Goal: Task Accomplishment & Management: Manage account settings

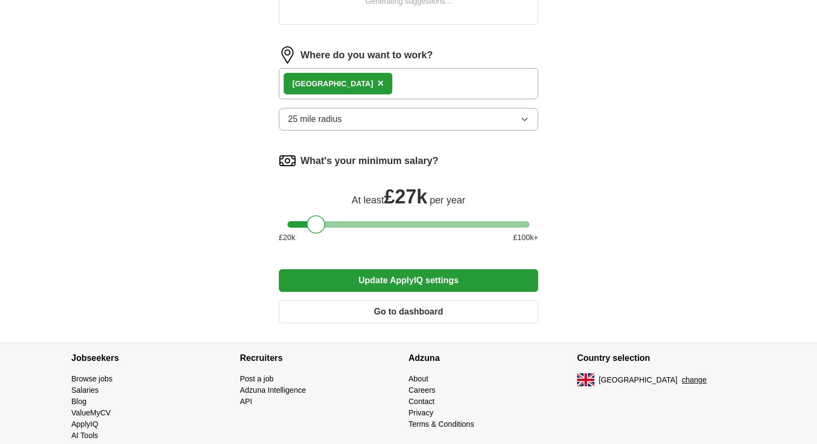
scroll to position [494, 0]
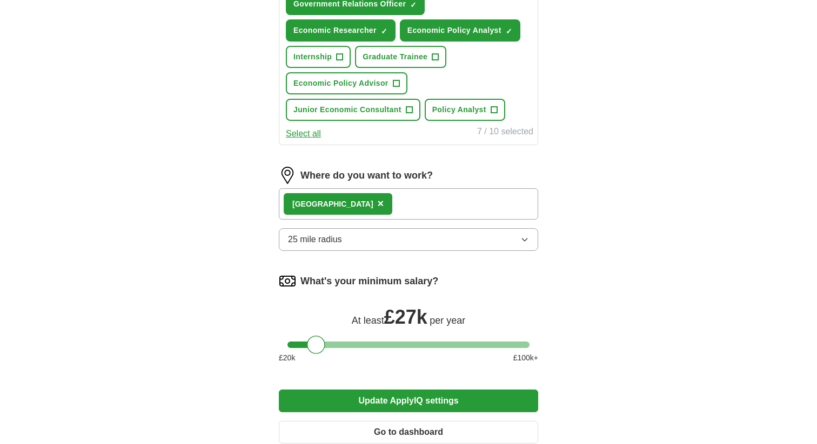
click at [415, 265] on form "**********" at bounding box center [408, 53] width 259 height 799
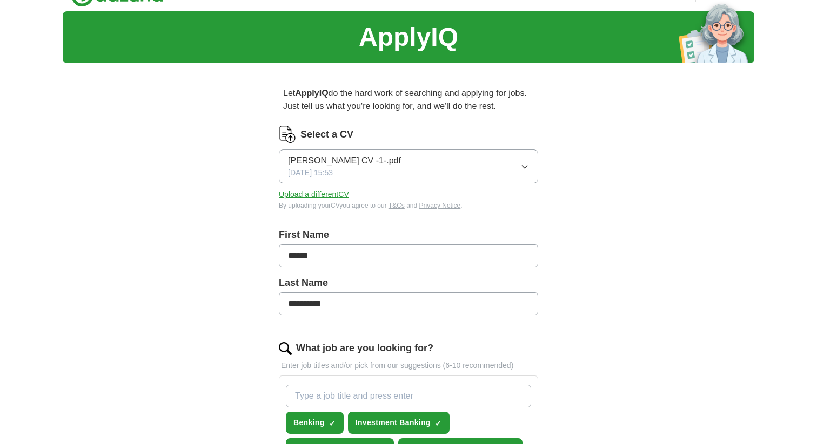
scroll to position [0, 0]
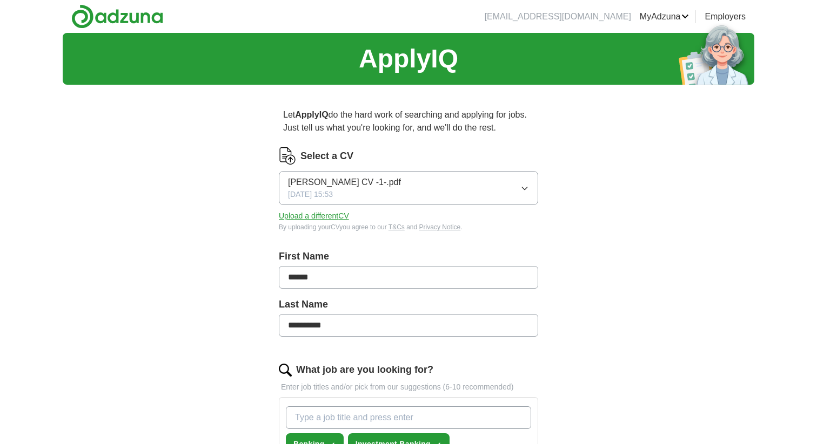
click at [445, 191] on button "Attila Mesterhazy CV -1-.pdf 22/09/2025, 15:53" at bounding box center [408, 188] width 259 height 34
click at [421, 223] on div "Attila Mesterhazy CV -1-.pdf ✓" at bounding box center [408, 219] width 241 height 15
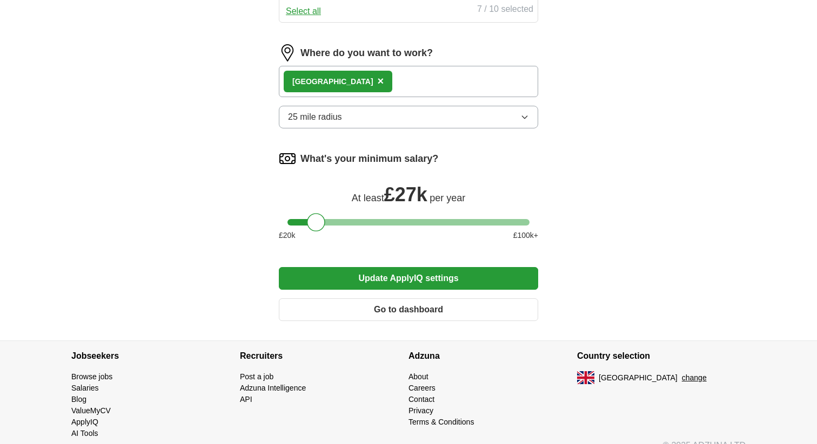
scroll to position [633, 0]
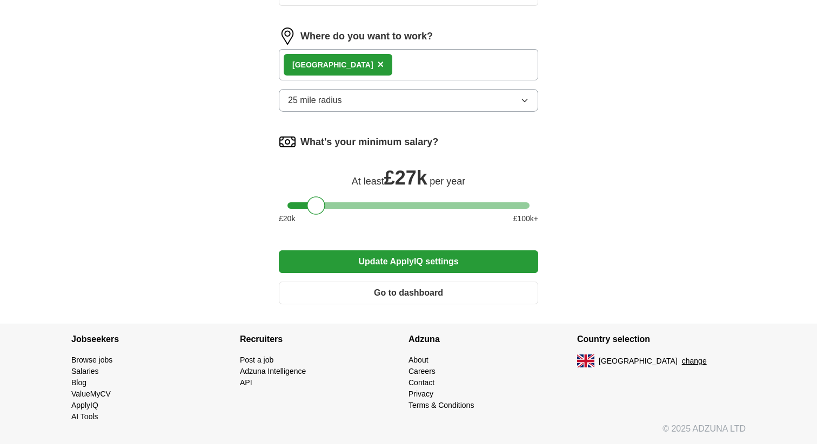
click at [409, 291] on button "Go to dashboard" at bounding box center [408, 293] width 259 height 23
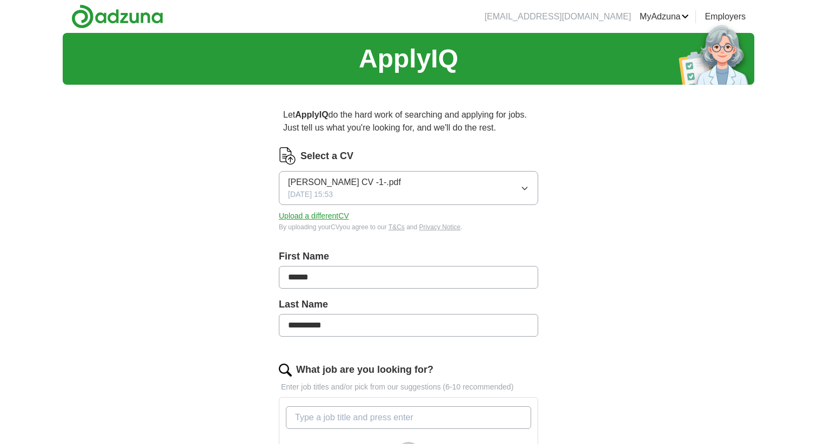
click at [670, 19] on link "MyAdzuna" at bounding box center [664, 16] width 50 height 13
click at [728, 15] on link "Employers" at bounding box center [724, 16] width 41 height 13
click at [463, 189] on button "Attila Mesterhazy CV -1-.pdf 22/09/2025, 15:53" at bounding box center [408, 188] width 259 height 34
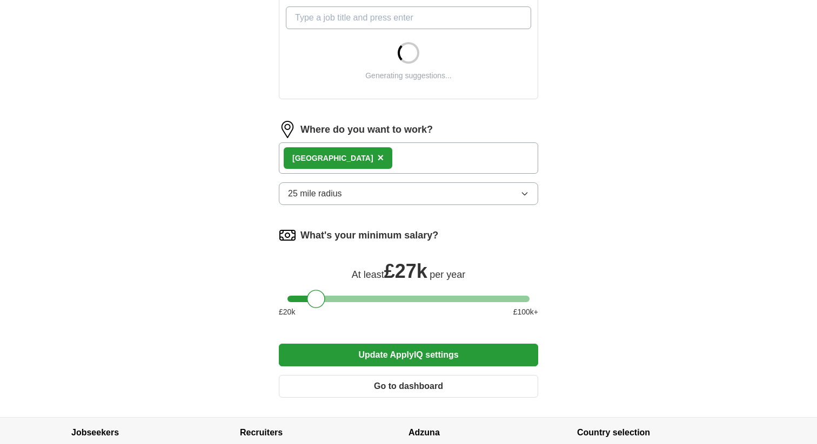
scroll to position [494, 0]
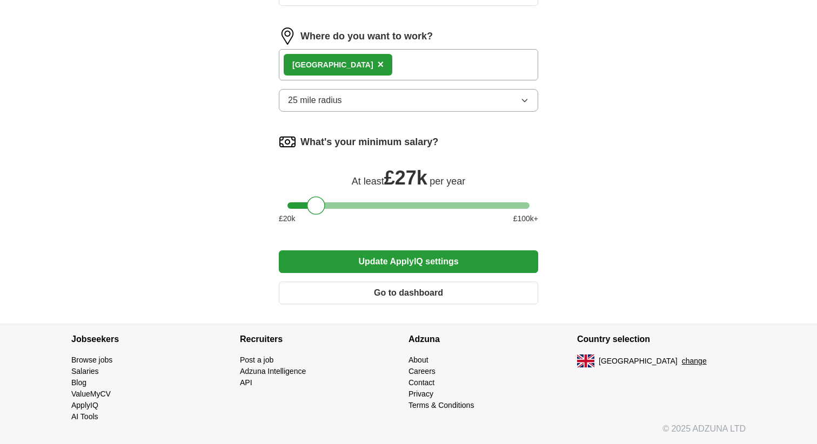
click at [442, 267] on button "Update ApplyIQ settings" at bounding box center [408, 262] width 259 height 23
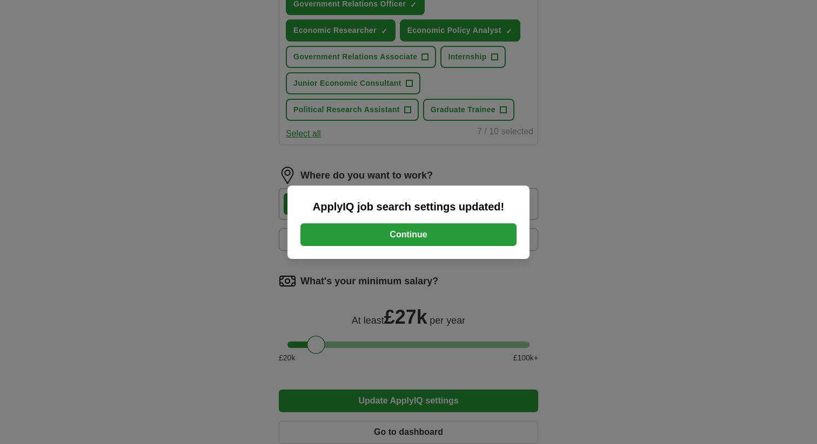
click at [423, 234] on button "Continue" at bounding box center [408, 235] width 216 height 23
